Goal: Transaction & Acquisition: Purchase product/service

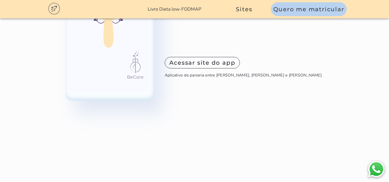
scroll to position [4210, 0]
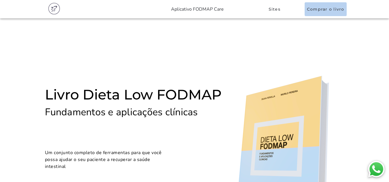
scroll to position [58, 0]
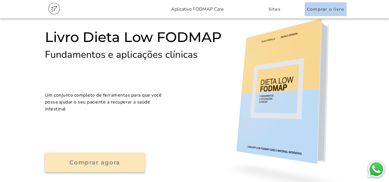
click at [0, 0] on slot "Comprar agora" at bounding box center [0, 0] width 0 height 0
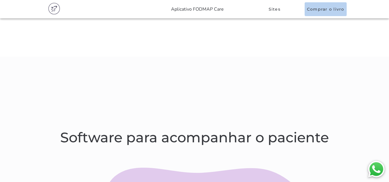
scroll to position [202, 0]
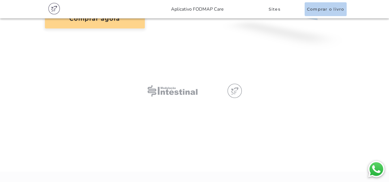
click at [161, 91] on img at bounding box center [172, 91] width 50 height 14
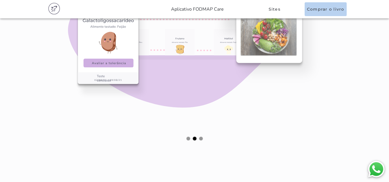
scroll to position [536, 0]
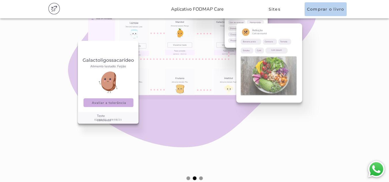
click at [194, 140] on div "Materiais complementares em PDF (em breve) Software para acompanhar o paciente …" at bounding box center [194, 46] width 299 height 271
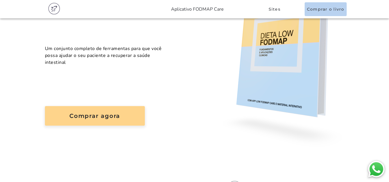
scroll to position [75, 0]
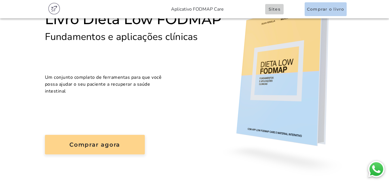
click at [271, 10] on span "Sites" at bounding box center [275, 9] width 12 height 5
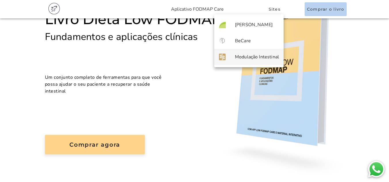
click at [0, 0] on slot "Modulação Intestinal" at bounding box center [0, 0] width 0 height 0
